Goal: Task Accomplishment & Management: Use online tool/utility

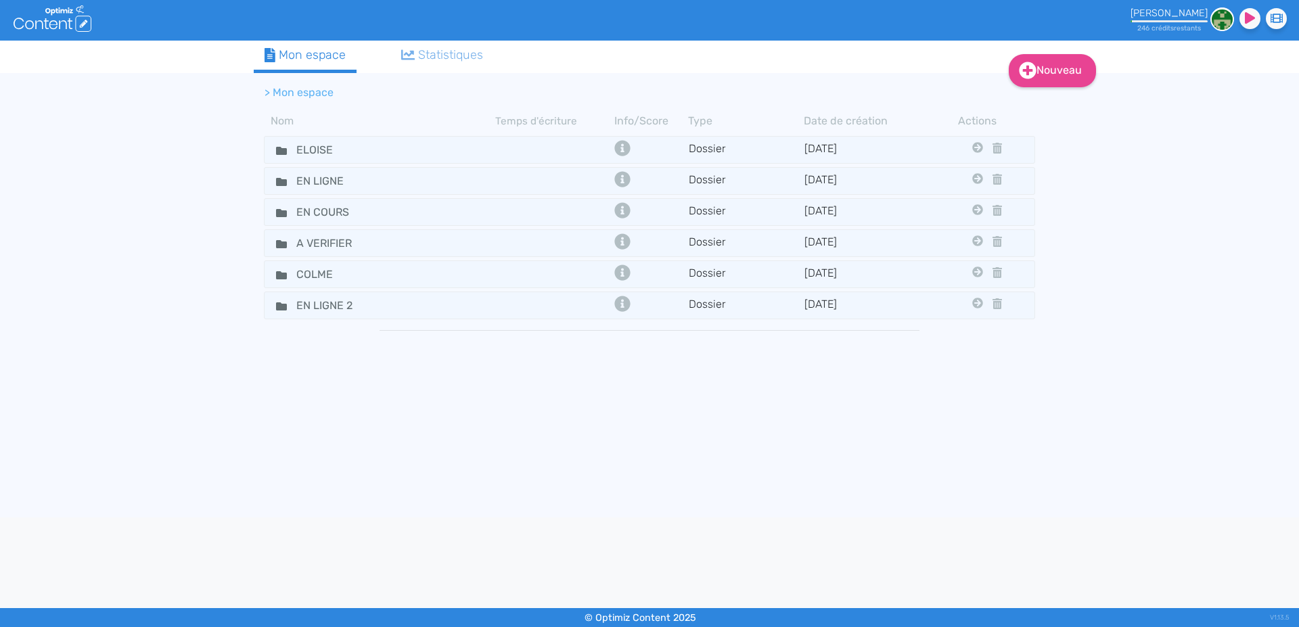
click at [284, 152] on icon at bounding box center [281, 151] width 11 height 8
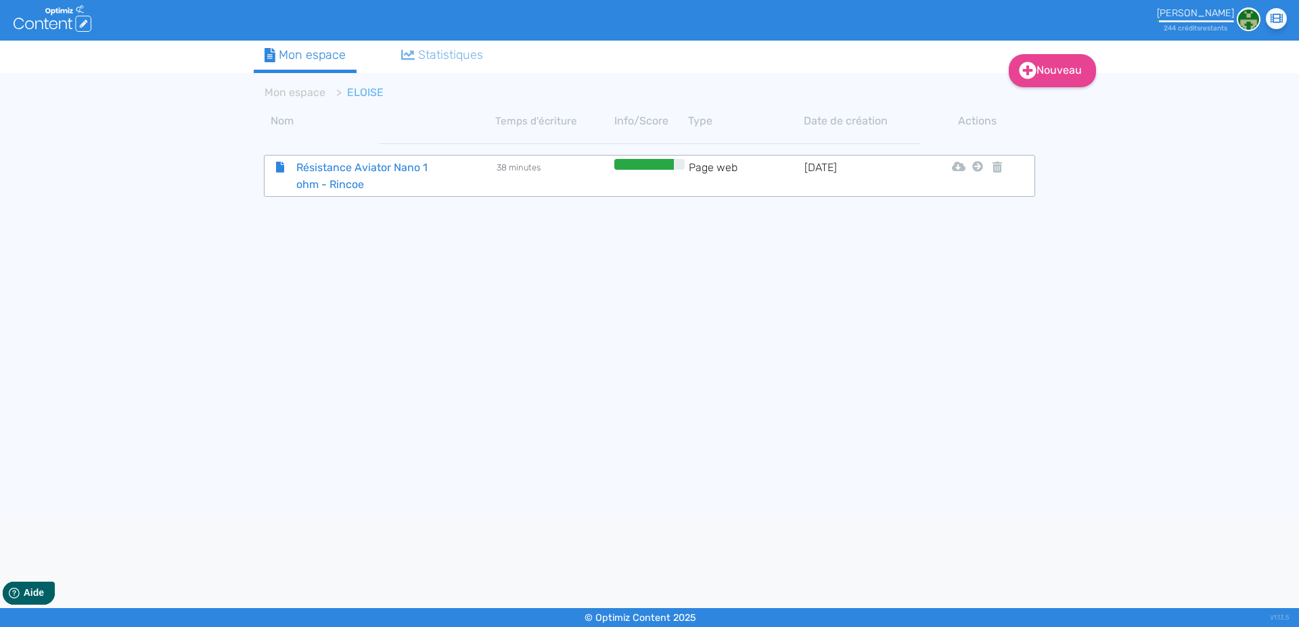
click at [334, 177] on span "Résistance Aviator Nano 1 ohm - Rincoe" at bounding box center [362, 176] width 152 height 34
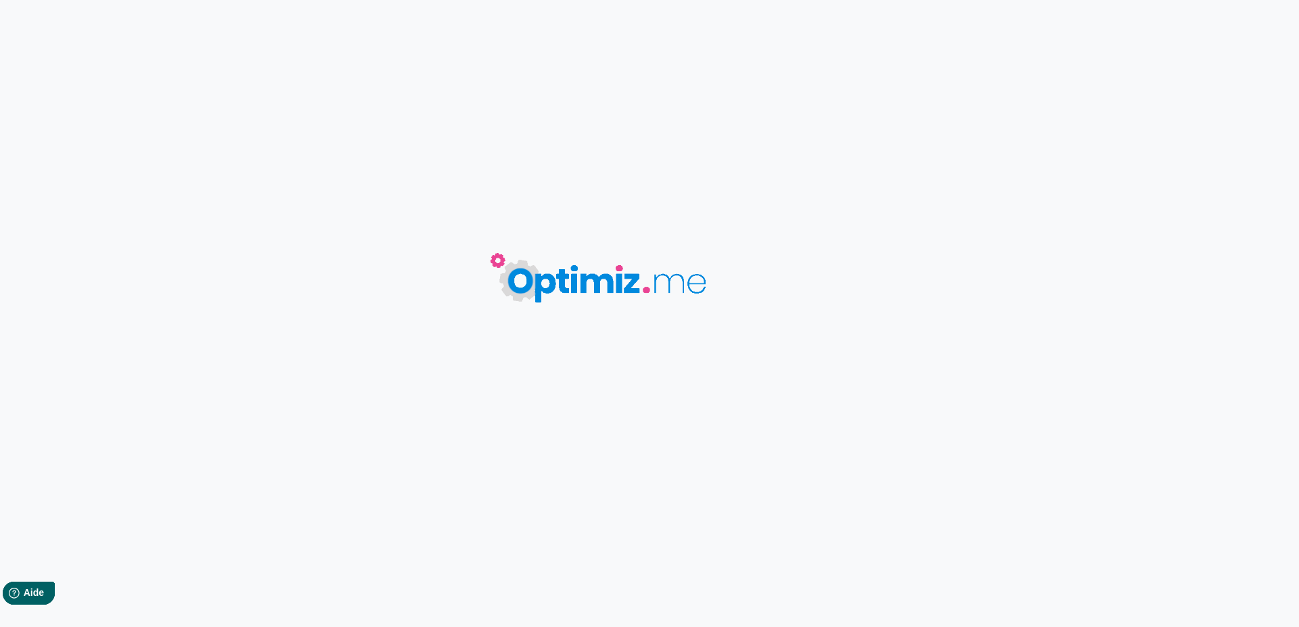
type input "Résistance Aviator Nano 1 ohm - Rincoe"
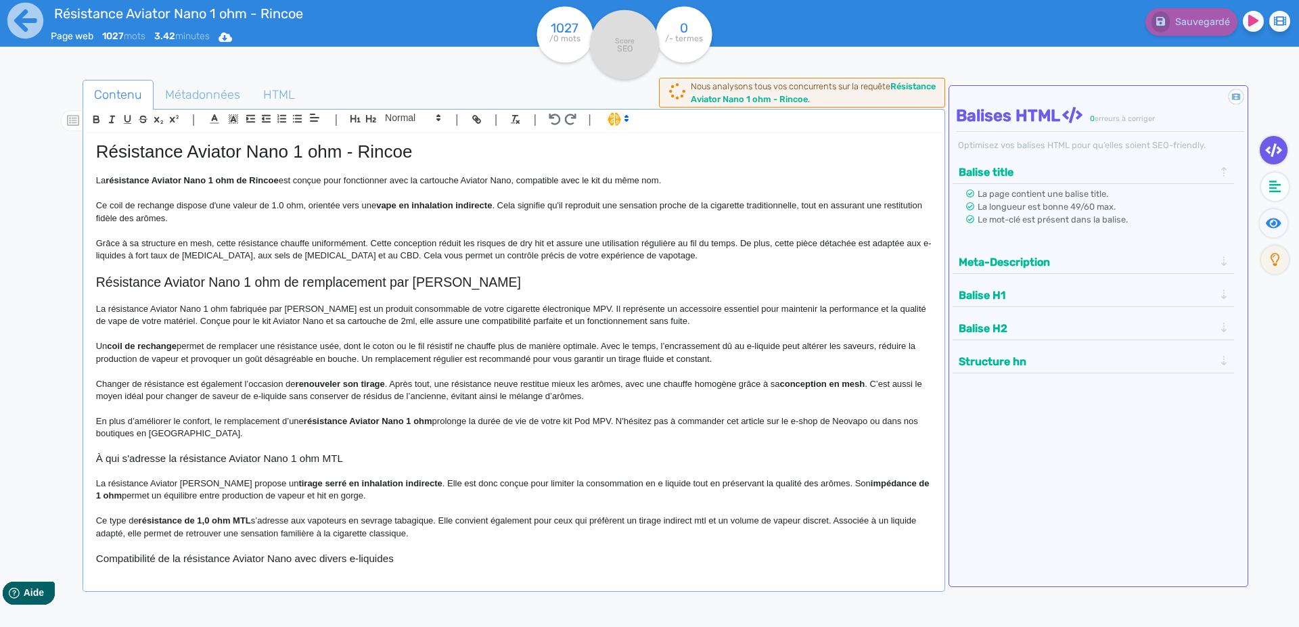
click at [315, 213] on p "Ce coil de rechange dispose d'une valeur de 1.0 ohm, orientée vers une vape en …" at bounding box center [513, 212] width 835 height 25
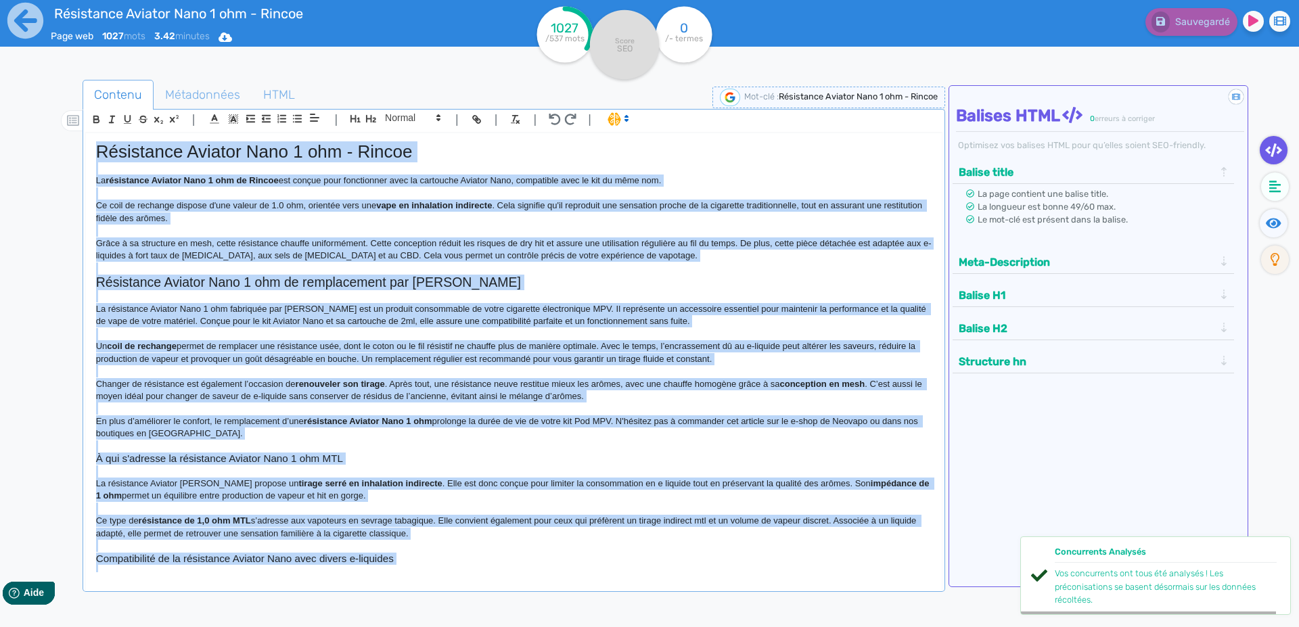
copy div "Loremipsum Dolorsi Amet 0 con - Adipis El seddoeiusm Tempori Utla 4 etd ma Aliq…"
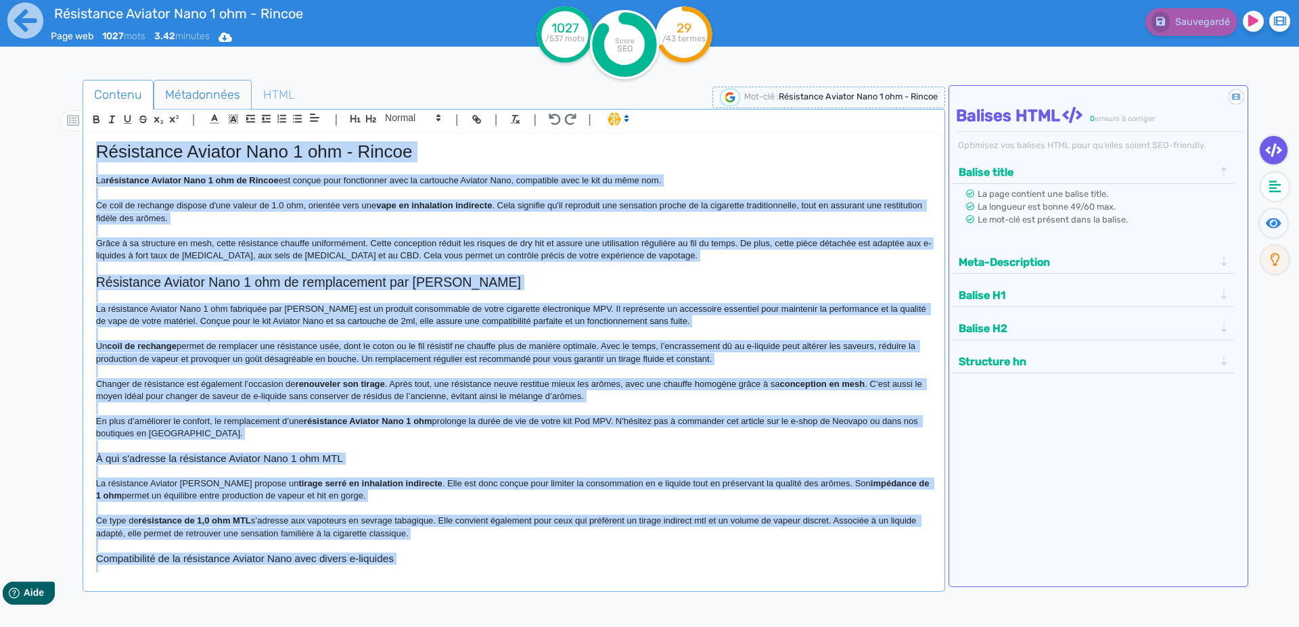
click at [197, 99] on span "Métadonnées" at bounding box center [202, 94] width 97 height 37
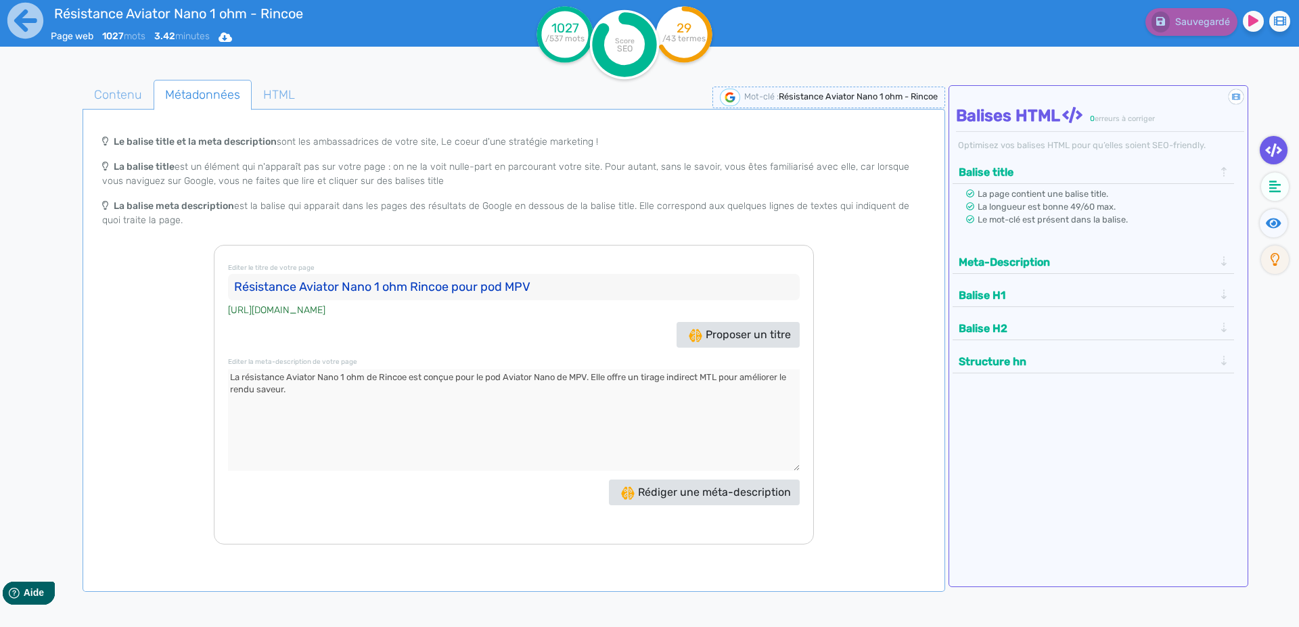
drag, startPoint x: 296, startPoint y: 290, endPoint x: 517, endPoint y: 157, distance: 257.9
click at [297, 290] on input "Résistance Aviator Nano 1 ohm Rincoe pour pod MPV" at bounding box center [514, 287] width 572 height 27
drag, startPoint x: 448, startPoint y: 411, endPoint x: 668, endPoint y: 184, distance: 316.2
click at [450, 408] on textarea at bounding box center [514, 419] width 572 height 101
click at [18, 27] on icon at bounding box center [25, 21] width 36 height 36
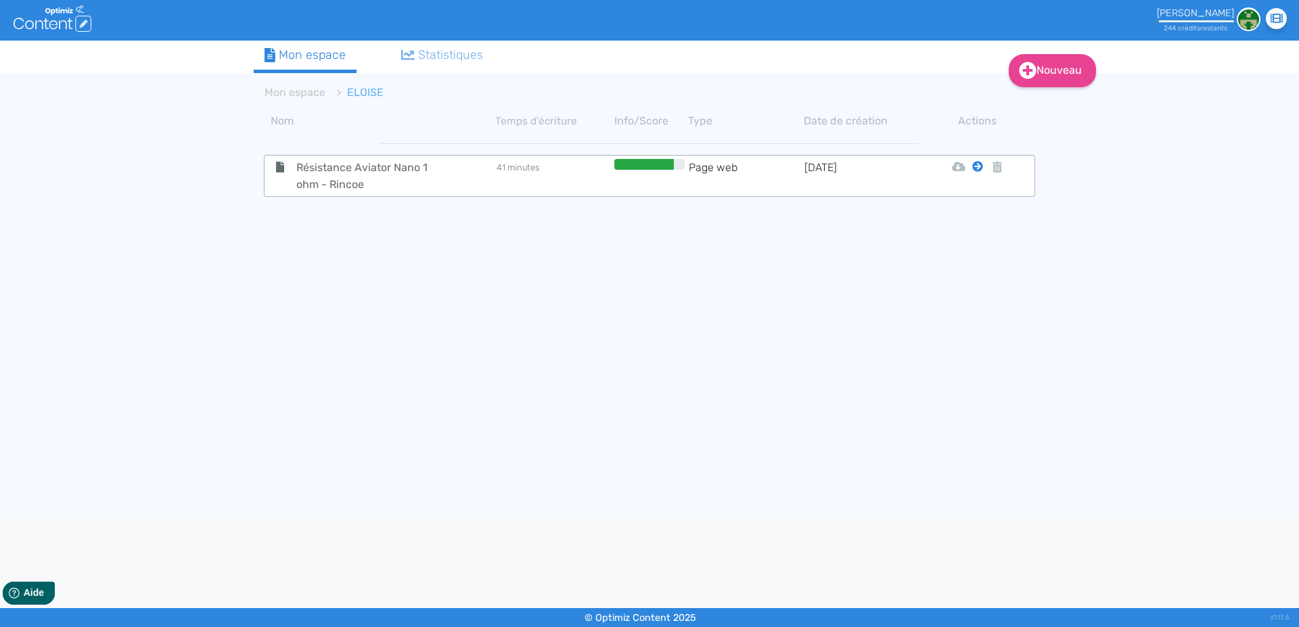
click at [977, 166] on icon at bounding box center [977, 166] width 11 height 11
drag, startPoint x: 968, startPoint y: 204, endPoint x: 940, endPoint y: 203, distance: 27.8
click at [968, 204] on button "Mon Espace" at bounding box center [971, 200] width 116 height 22
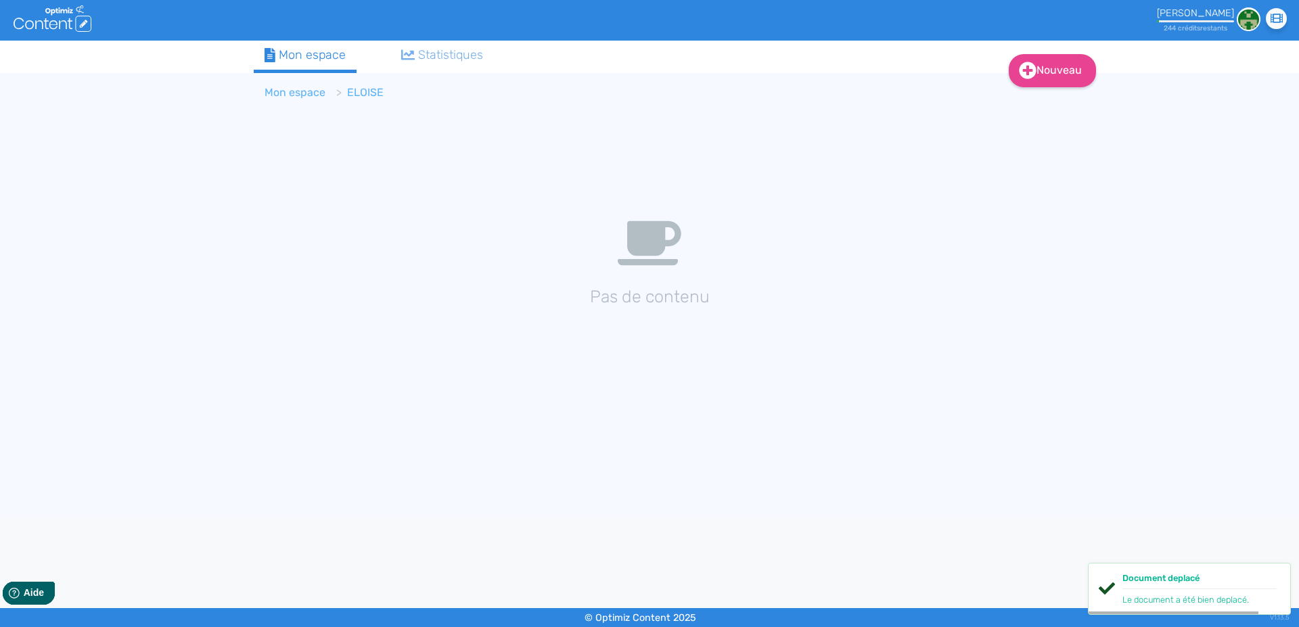
click at [272, 93] on link "Mon espace" at bounding box center [294, 92] width 61 height 13
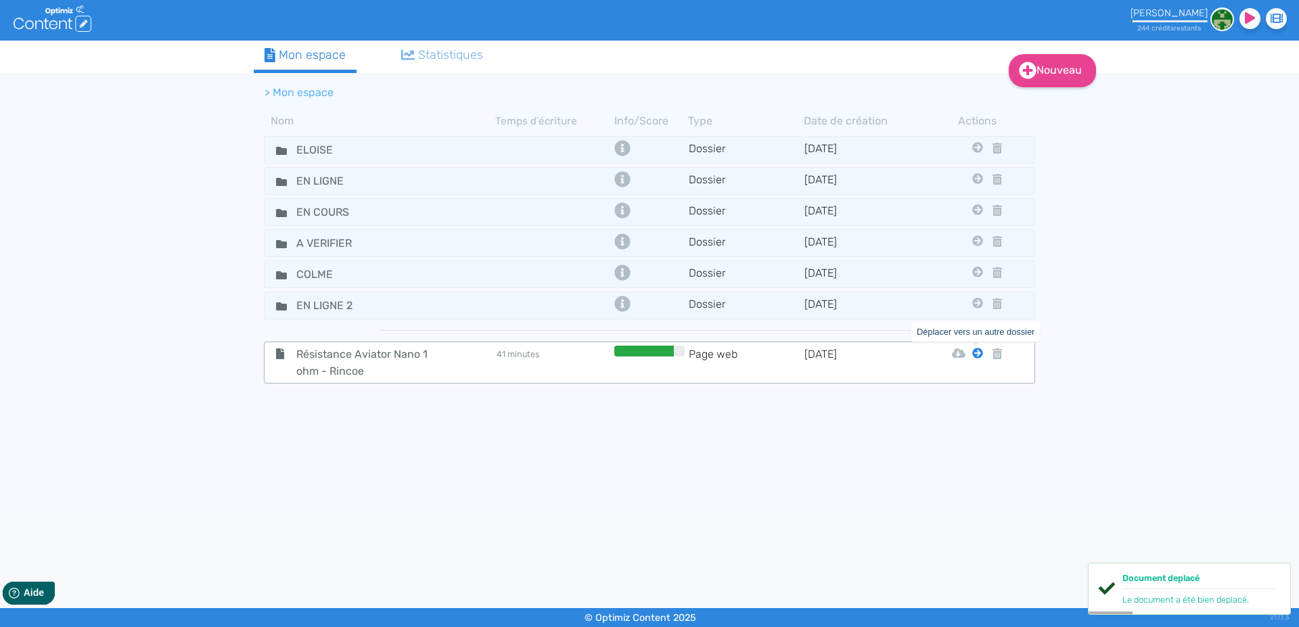
click at [976, 353] on icon at bounding box center [977, 353] width 11 height 11
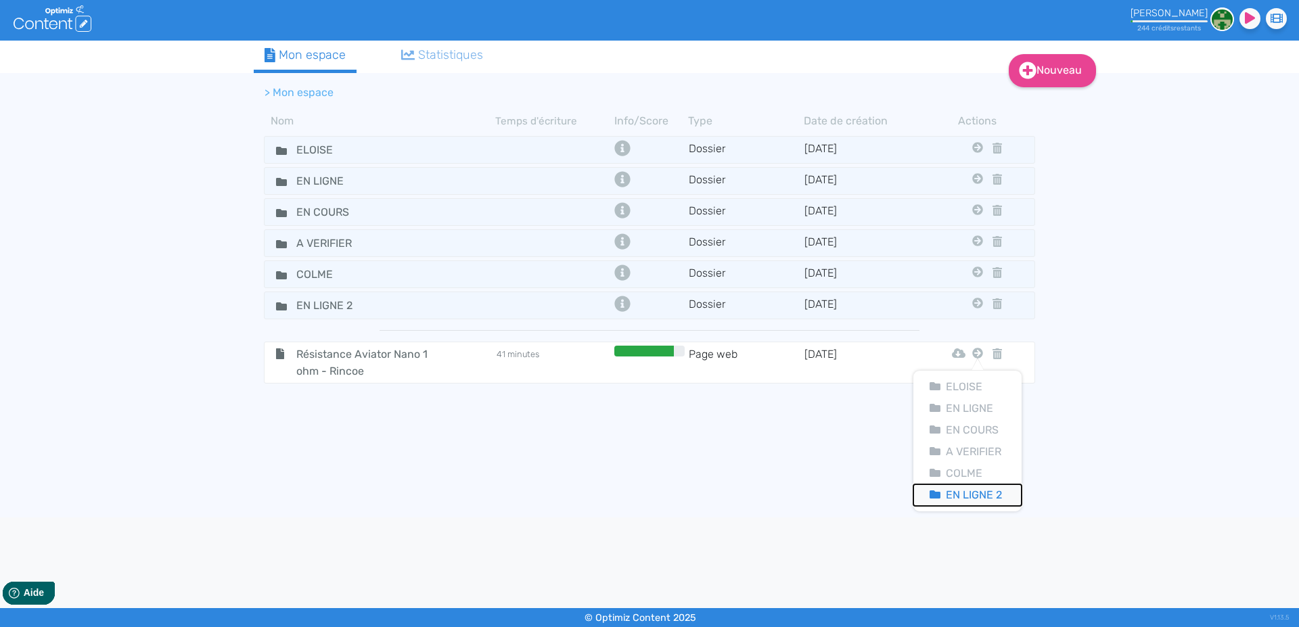
click at [969, 496] on button "En Ligne 2" at bounding box center [967, 495] width 108 height 22
